Goal: Navigation & Orientation: Find specific page/section

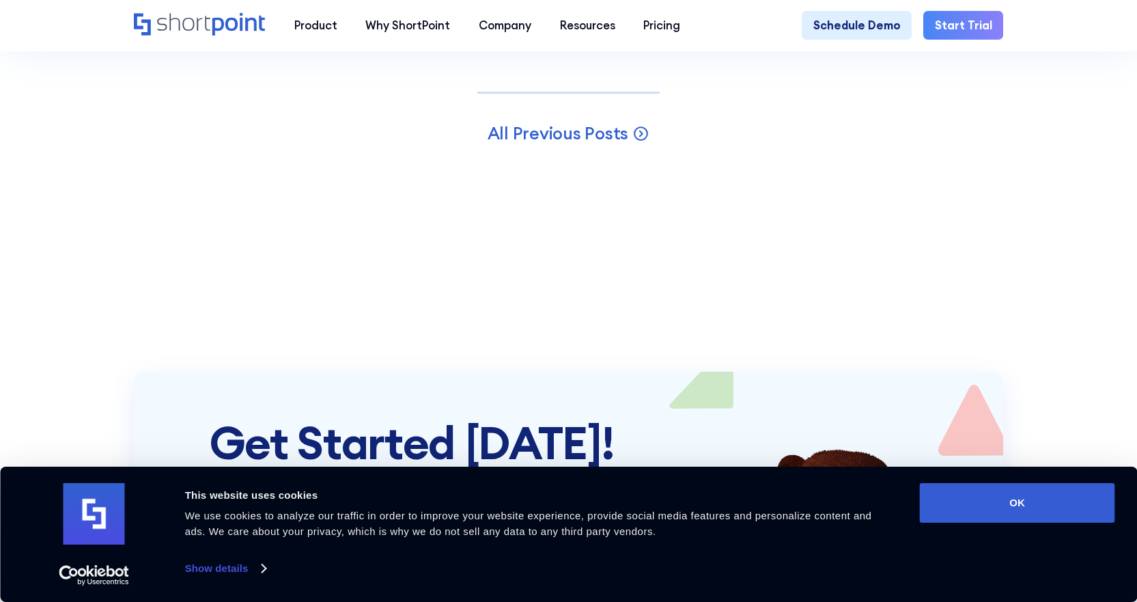
scroll to position [6422, 0]
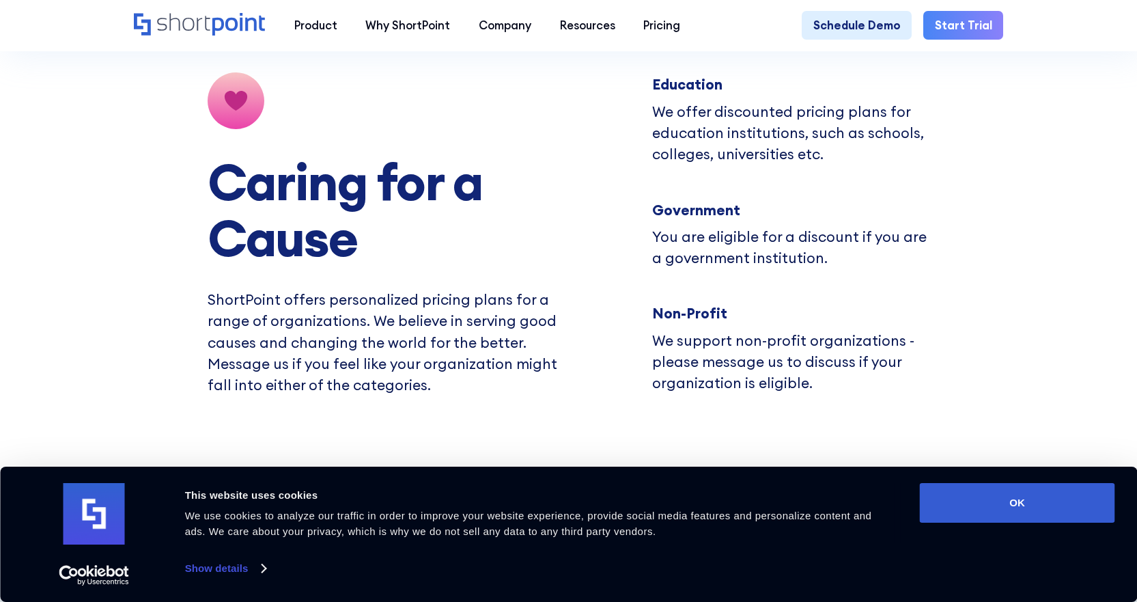
scroll to position [9291, 0]
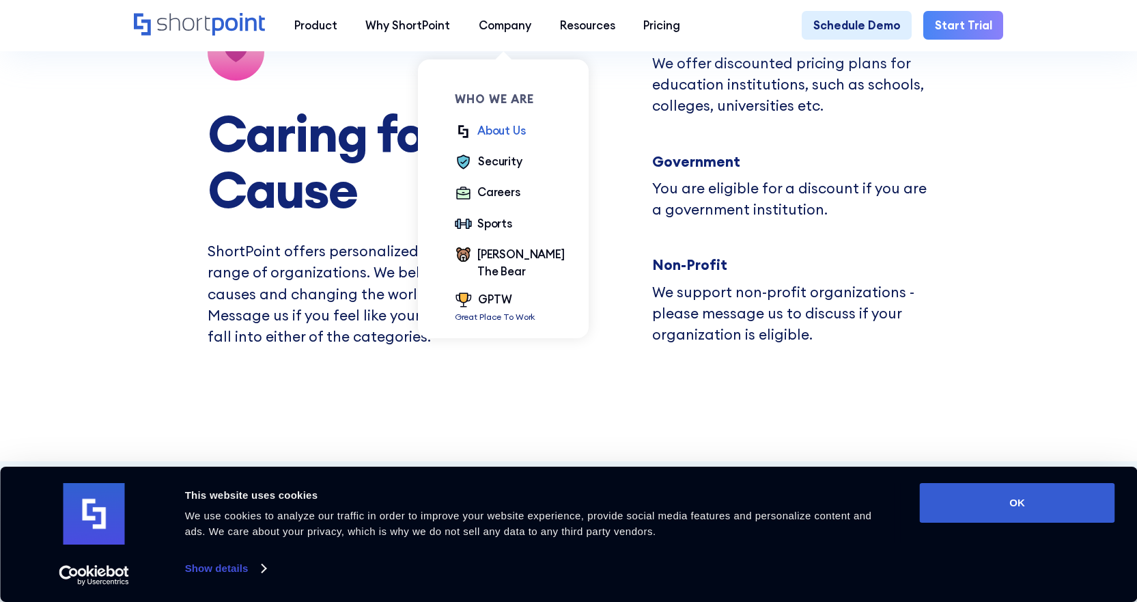
click at [506, 133] on div "About Us" at bounding box center [502, 130] width 49 height 17
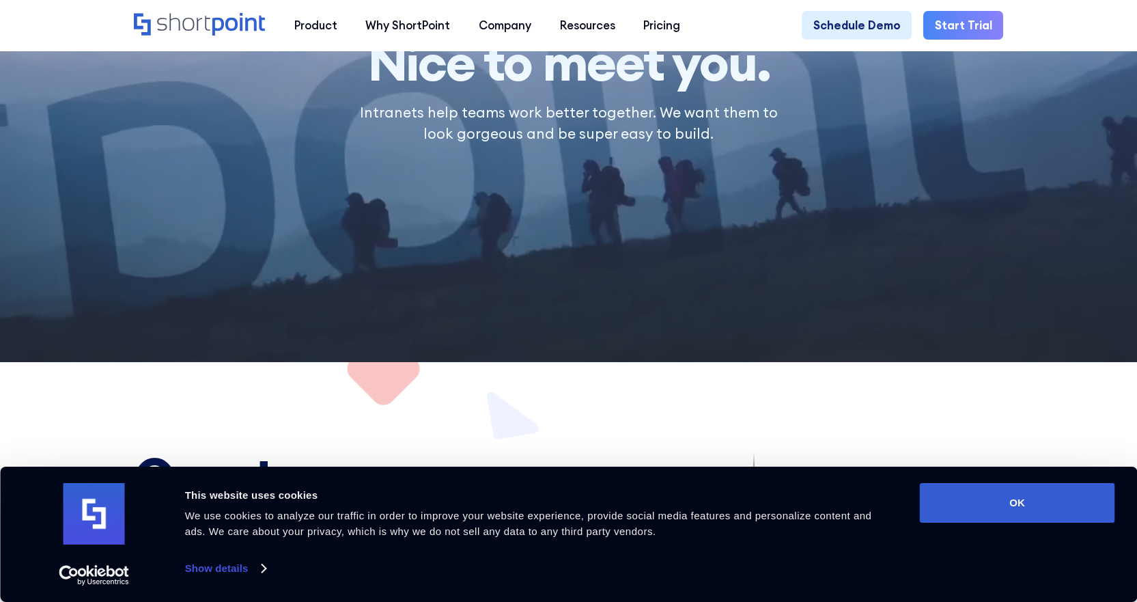
scroll to position [137, 0]
